Goal: Transaction & Acquisition: Purchase product/service

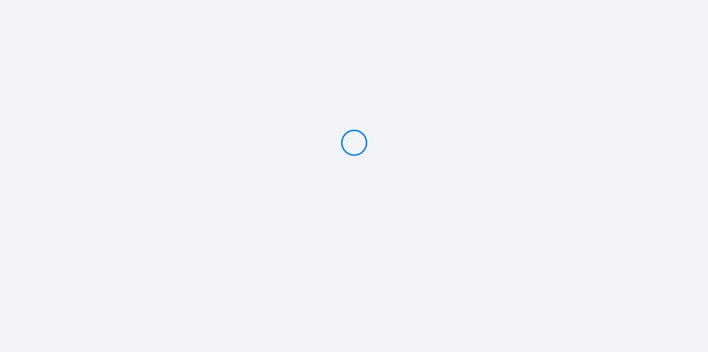
type input "PAY 617.55 €"
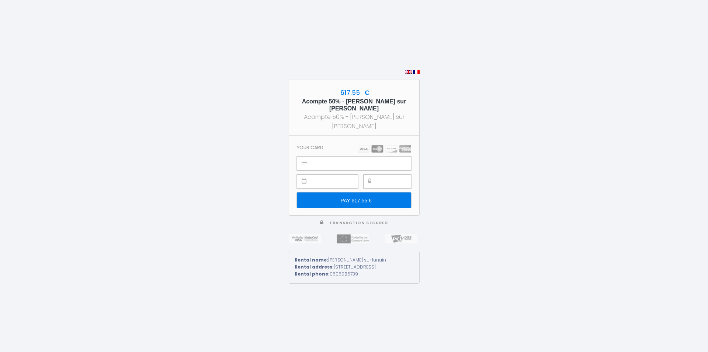
click at [377, 196] on input "PAY 617.55 €" at bounding box center [354, 199] width 114 height 15
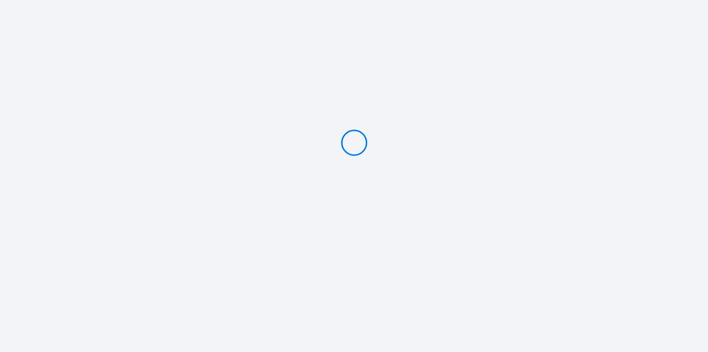
type input "PAY 617.55 €"
click at [330, 79] on div "617.55 € Acompte 50% - [PERSON_NAME] sur [PERSON_NAME] Acompte 50% - [PERSON_NA…" at bounding box center [354, 176] width 131 height 352
